Goal: Information Seeking & Learning: Learn about a topic

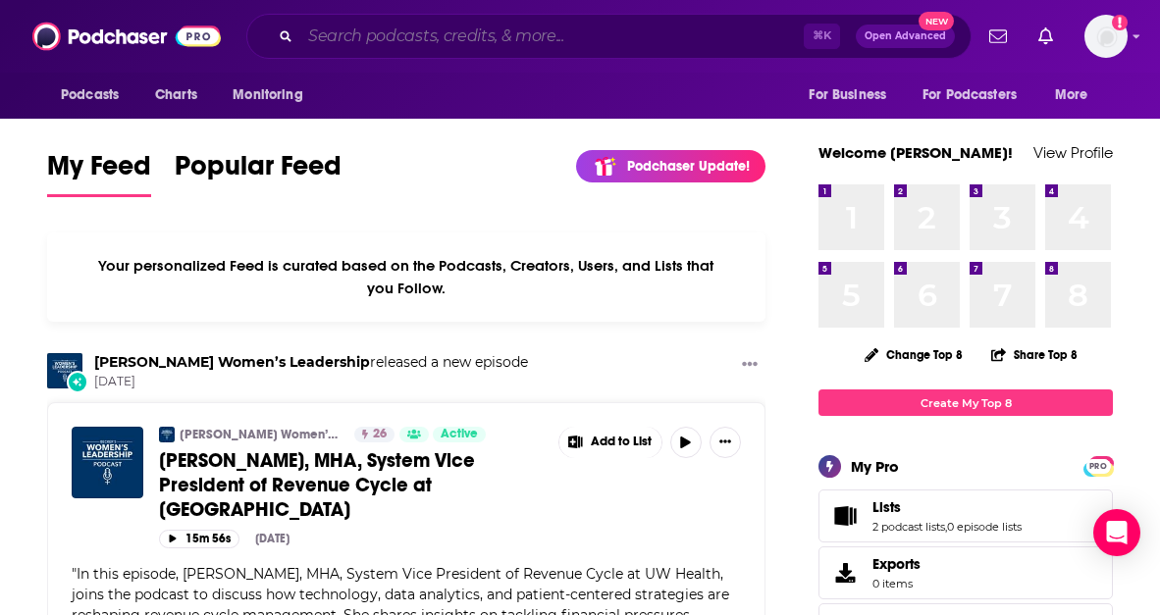
click at [440, 33] on input "Search podcasts, credits, & more..." at bounding box center [551, 36] width 503 height 31
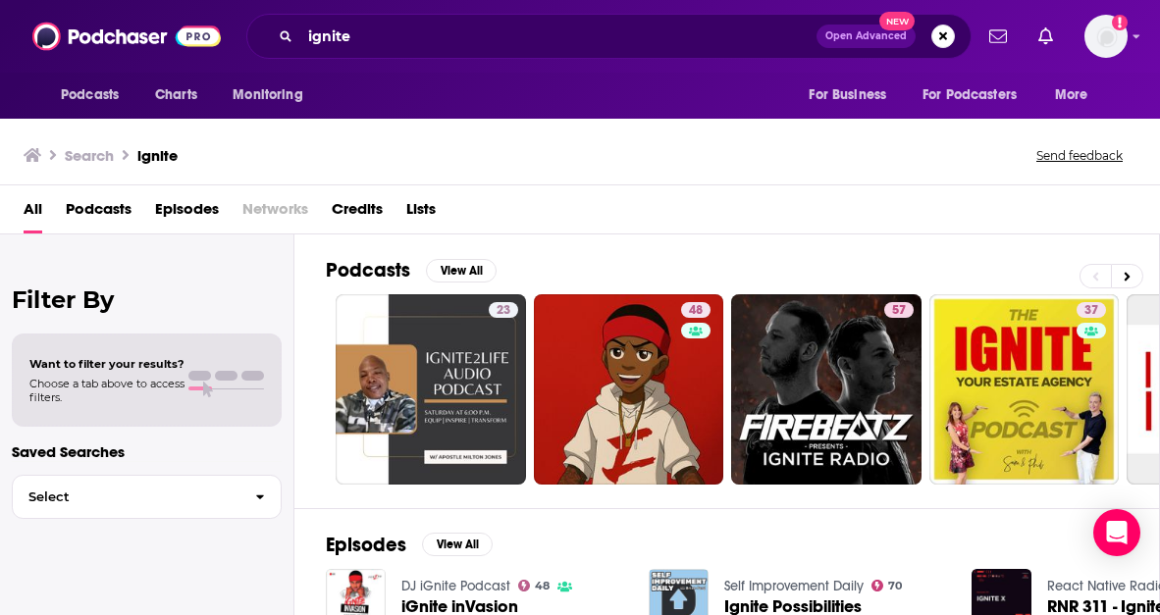
click at [385, 16] on div "ignite Open Advanced New" at bounding box center [608, 36] width 725 height 45
click at [382, 30] on input "ignite" at bounding box center [558, 36] width 516 height 31
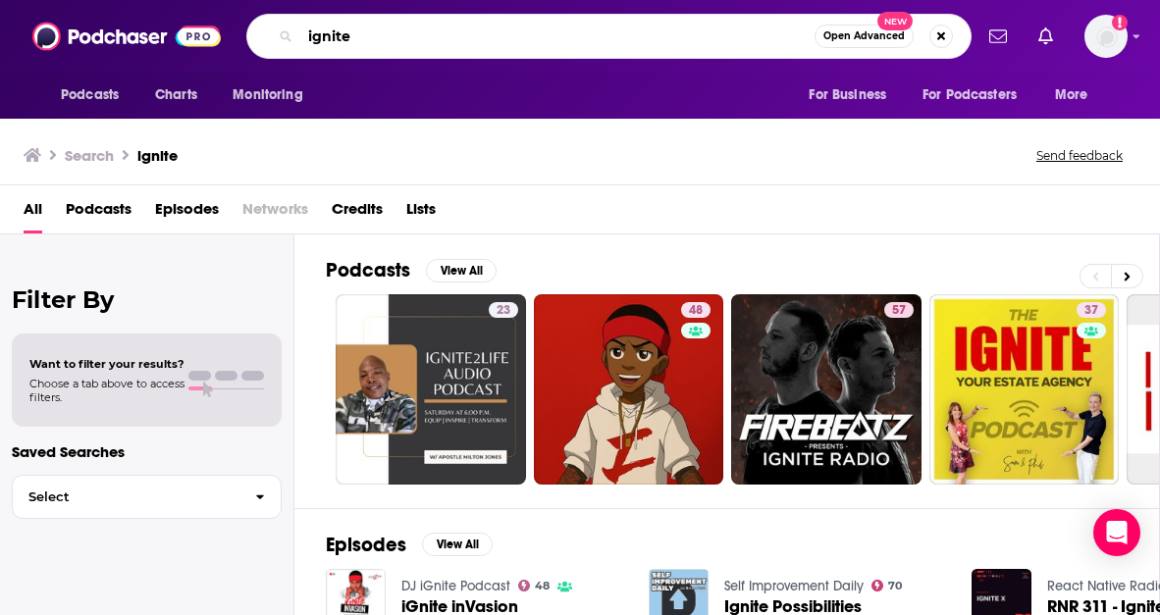
click at [382, 30] on input "ignite" at bounding box center [557, 36] width 514 height 31
paste input "Ignite: Conversations on Startups, Venture Capital"
type input "Ignite: Conversations on Startups, Venture Capital"
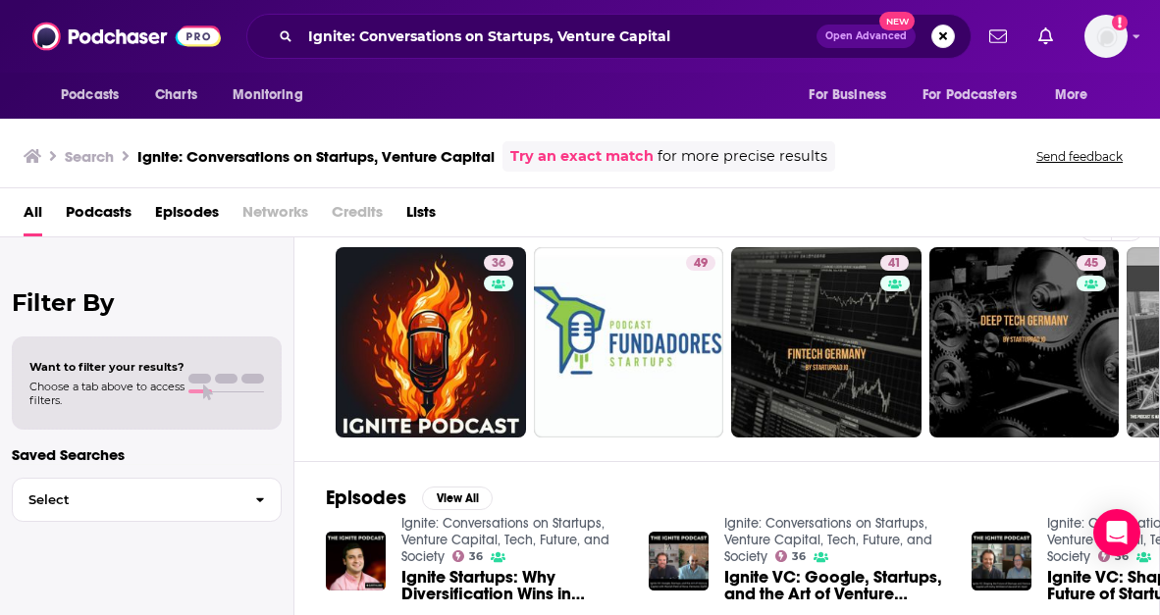
scroll to position [26, 0]
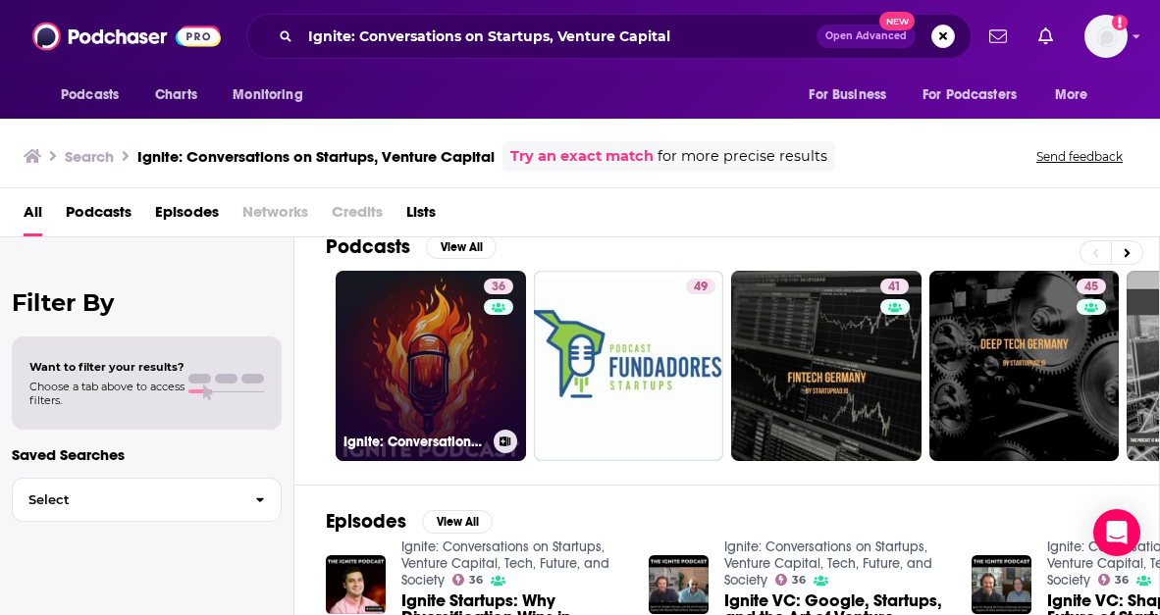
click at [424, 384] on link "36 Ignite: Conversations on Startups, Venture Capital, Tech, Future, and Society" at bounding box center [431, 366] width 190 height 190
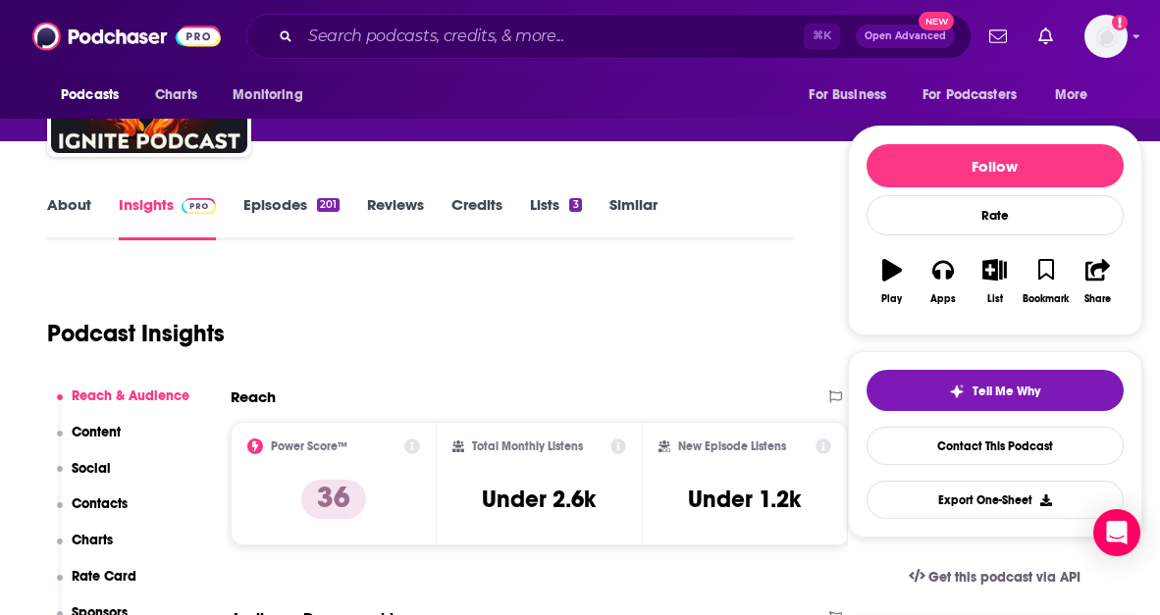
scroll to position [275, 0]
